Goal: Check status

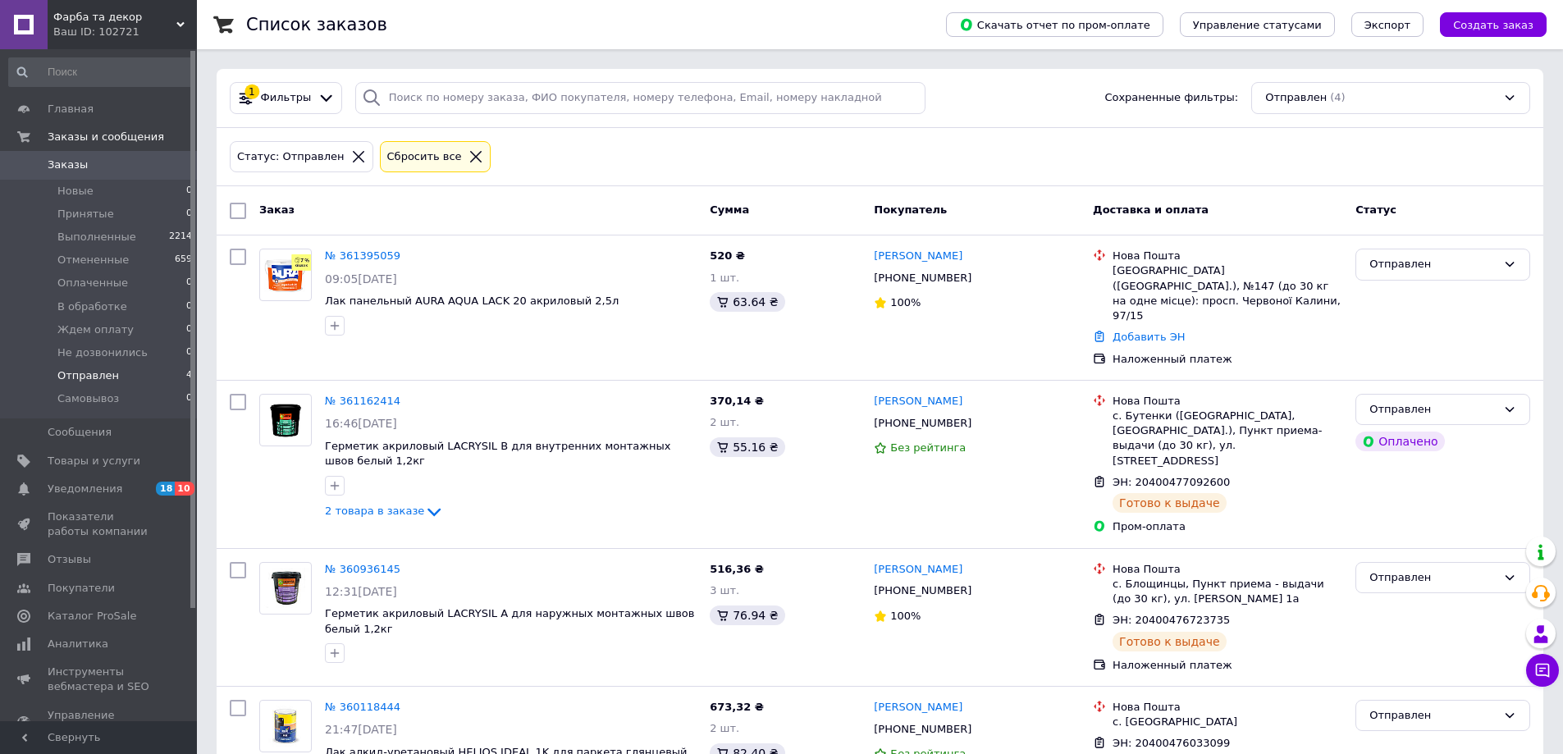
scroll to position [32, 0]
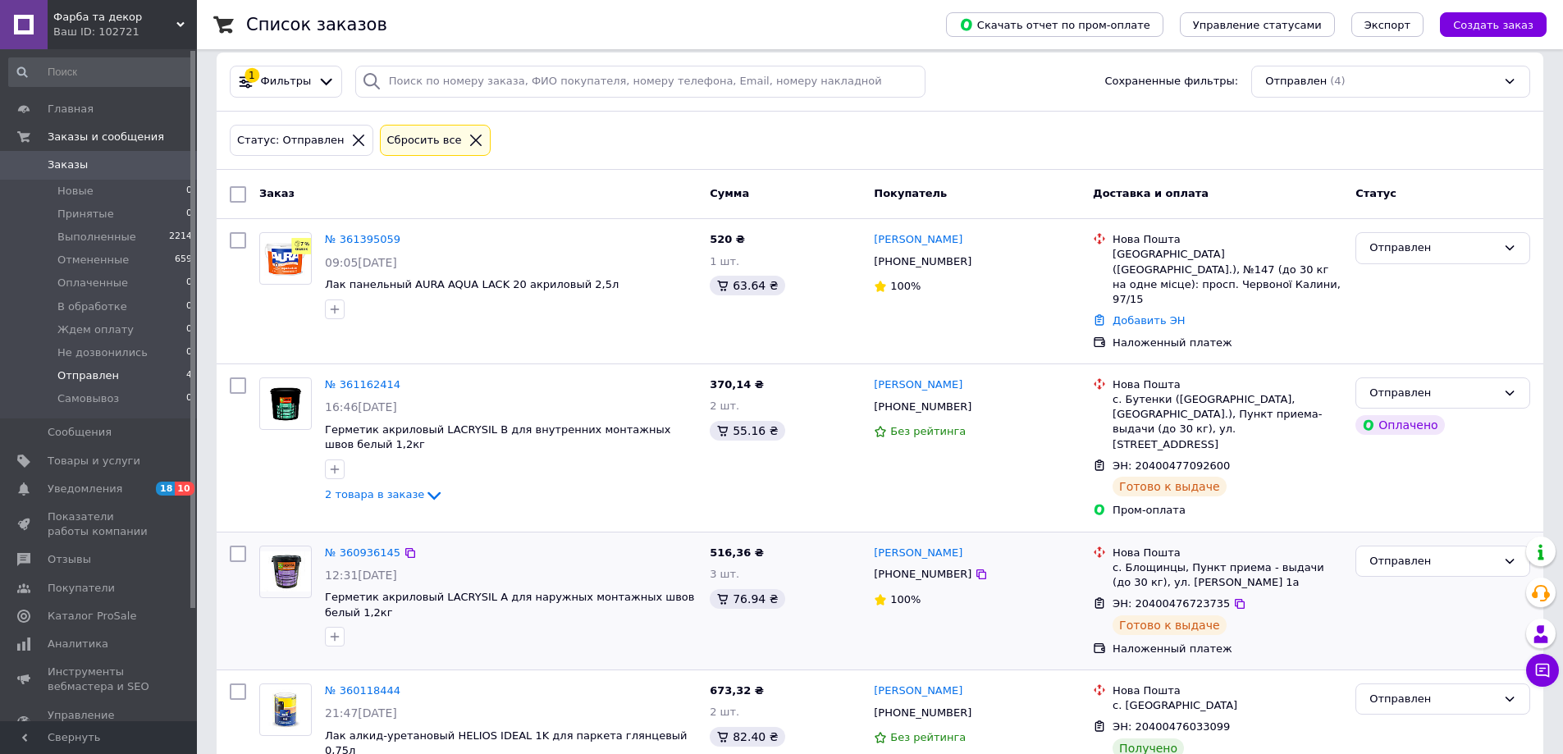
scroll to position [32, 0]
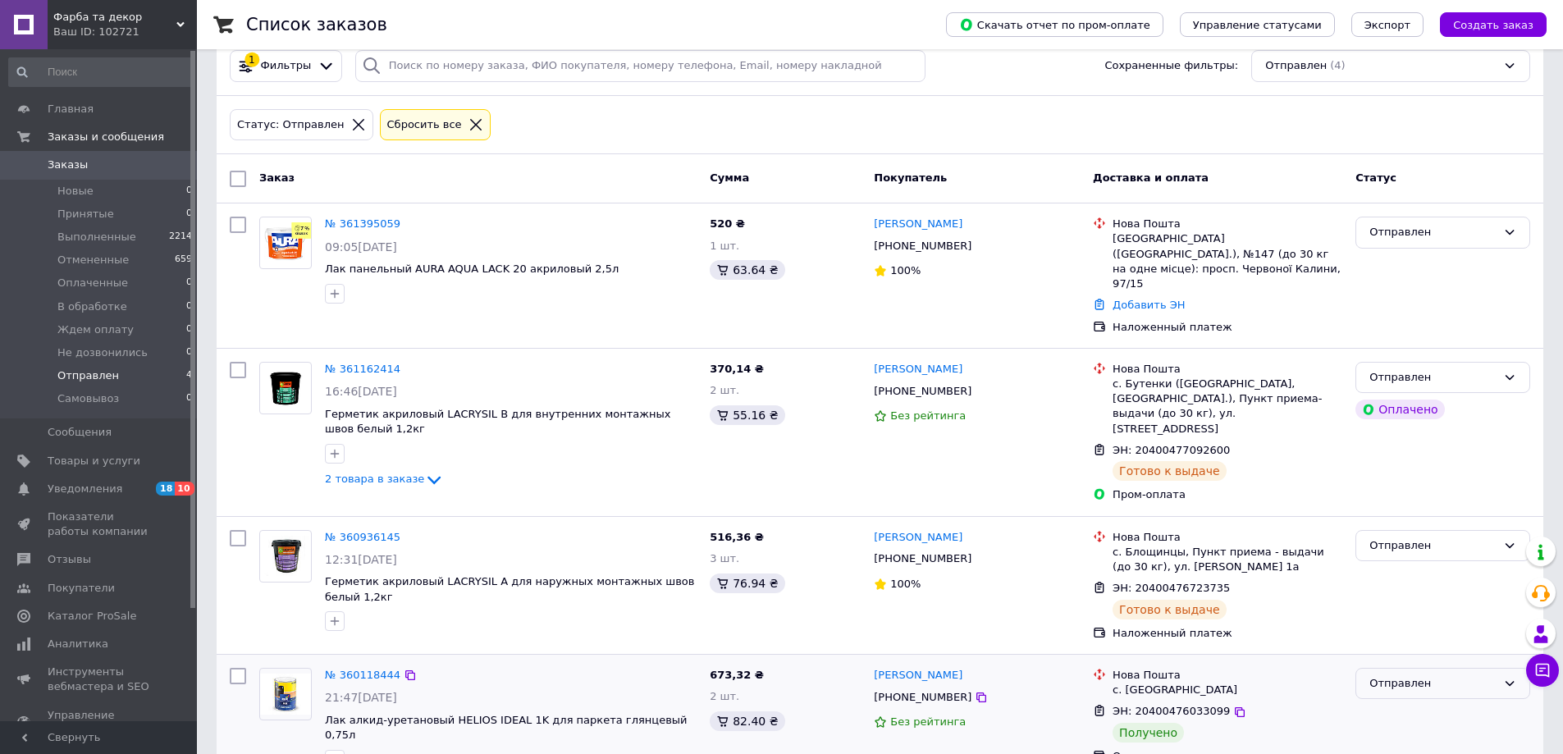
click at [1374, 668] on div "Отправлен" at bounding box center [1443, 684] width 175 height 32
click at [1392, 733] on li "Выполнен" at bounding box center [1443, 748] width 173 height 30
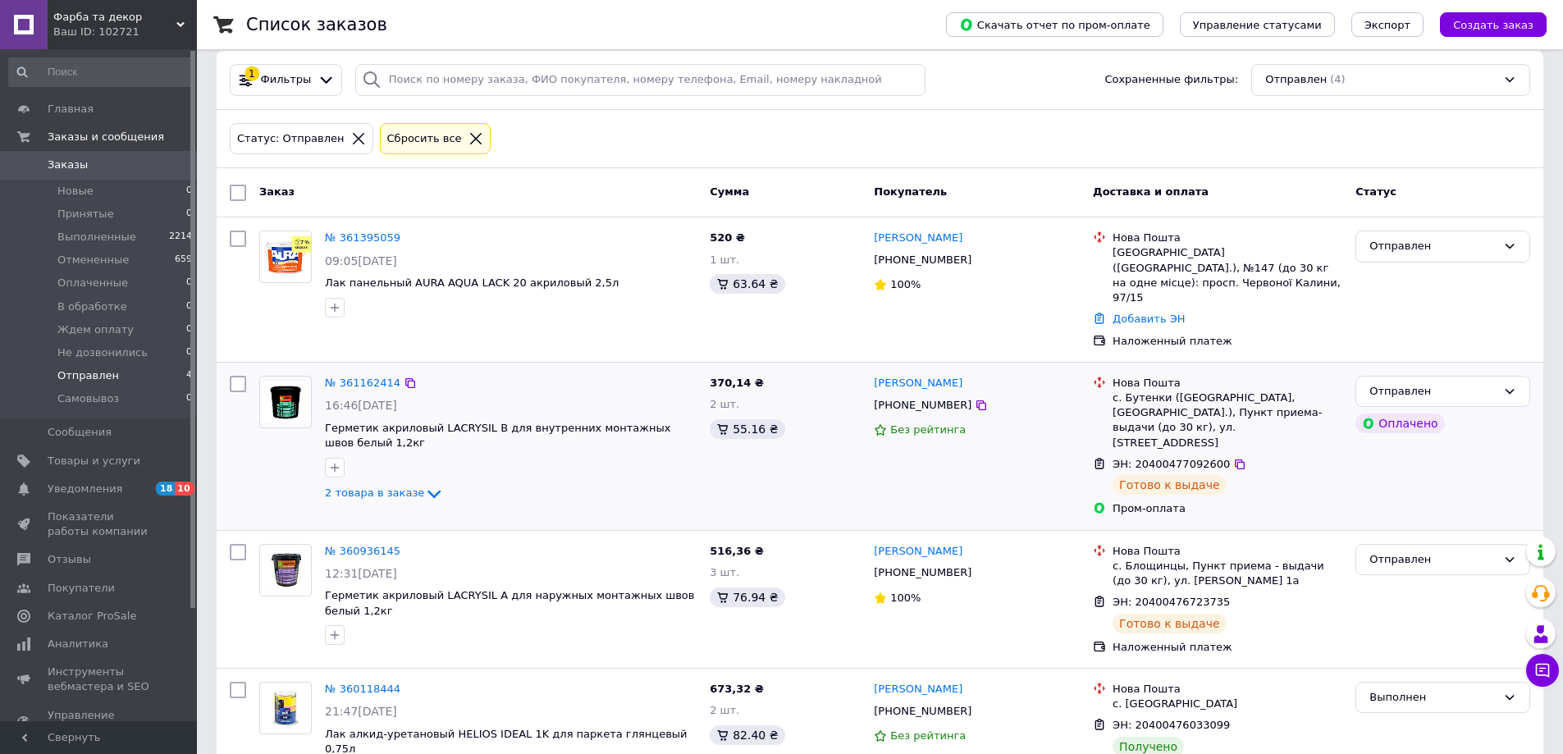
scroll to position [32, 0]
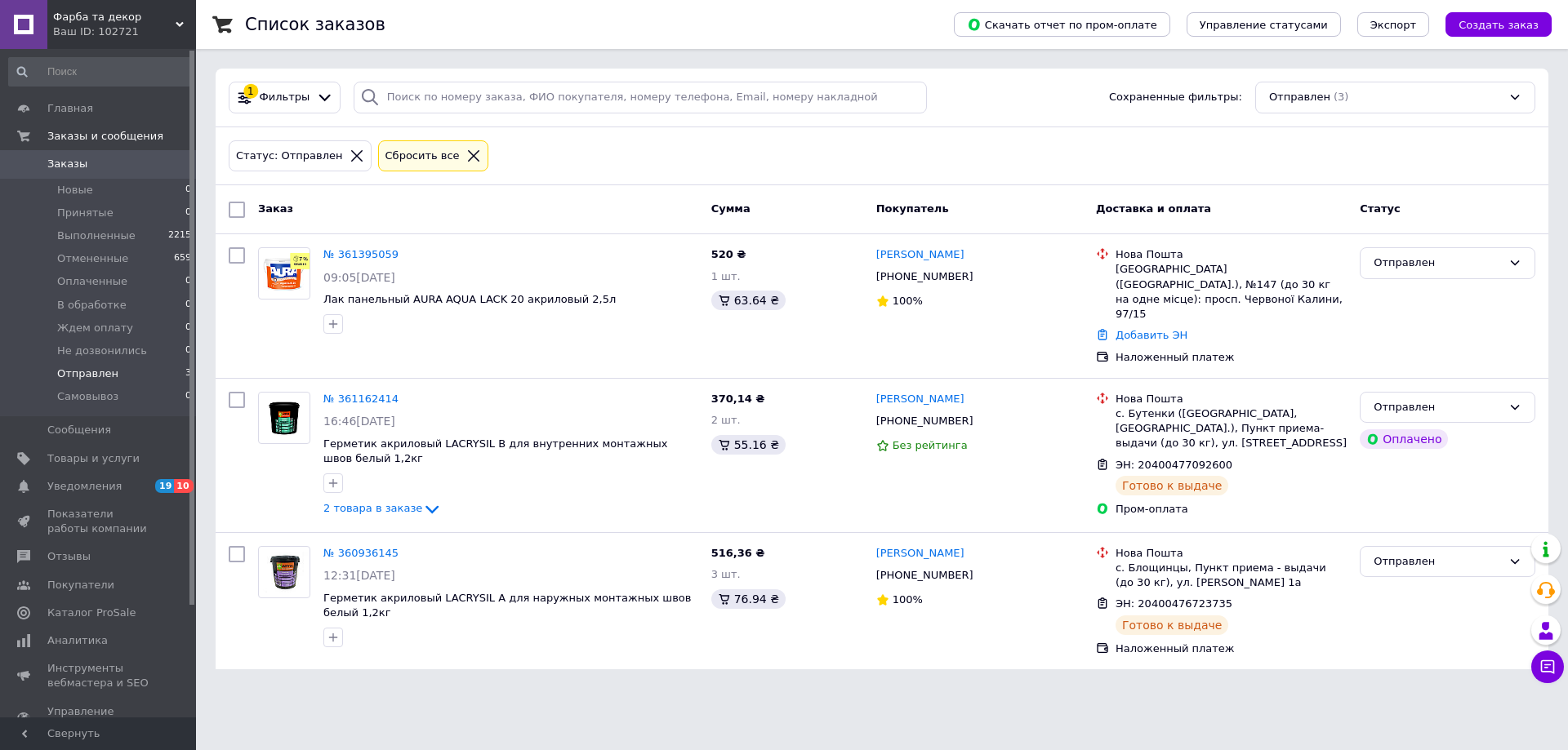
click at [536, 678] on html "Фарба та декор Ваш ID: 102721 Сайт Фарба та декор Кабинет покупателя Проверить …" at bounding box center [784, 344] width 1568 height 689
click at [867, 689] on html "Фарба та декор Ваш ID: 102721 Сайт Фарба та декор Кабинет покупателя Проверить …" at bounding box center [784, 344] width 1568 height 689
